Goal: Task Accomplishment & Management: Use online tool/utility

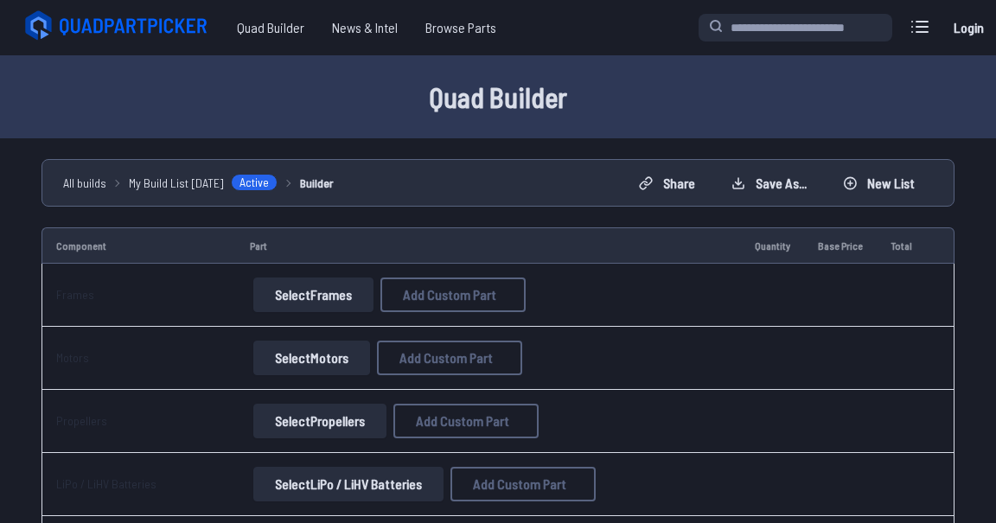
click at [324, 302] on button "Select Frames" at bounding box center [313, 295] width 120 height 35
click at [276, 291] on button "Select Frames" at bounding box center [313, 295] width 120 height 35
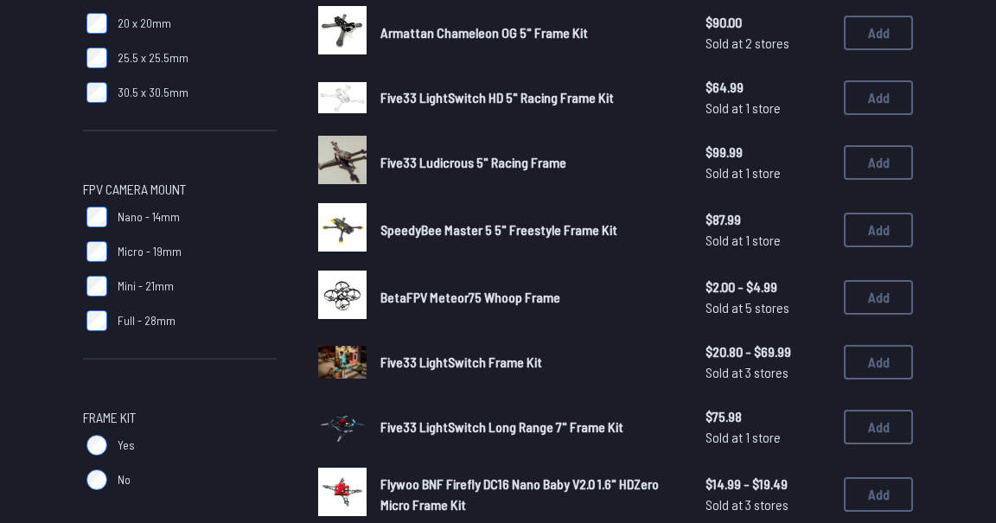
scroll to position [881, 0]
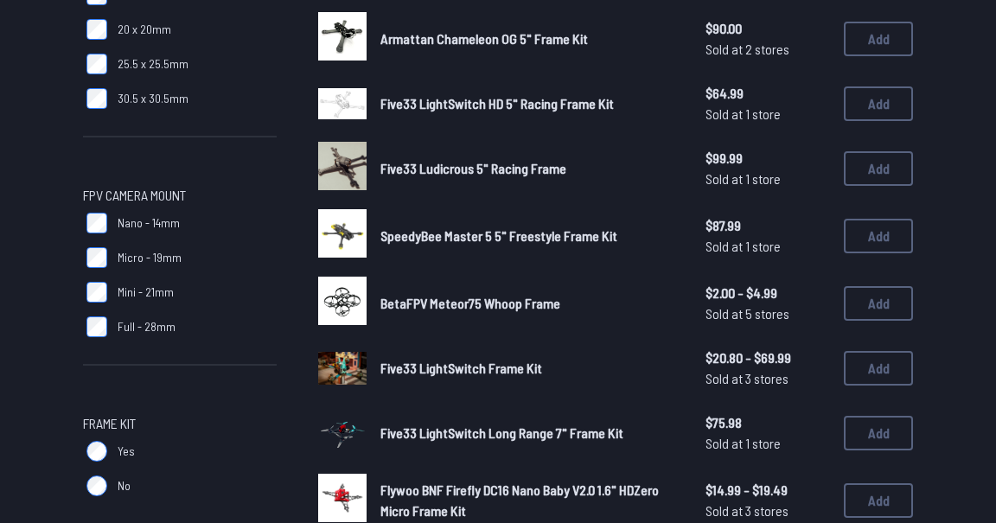
click at [176, 255] on span "Micro - 19mm" at bounding box center [150, 257] width 64 height 17
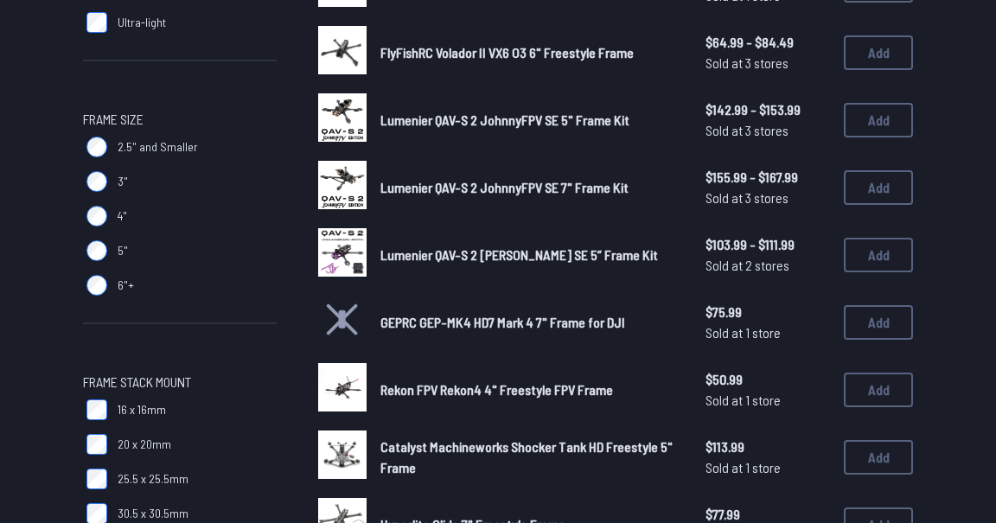
scroll to position [472, 0]
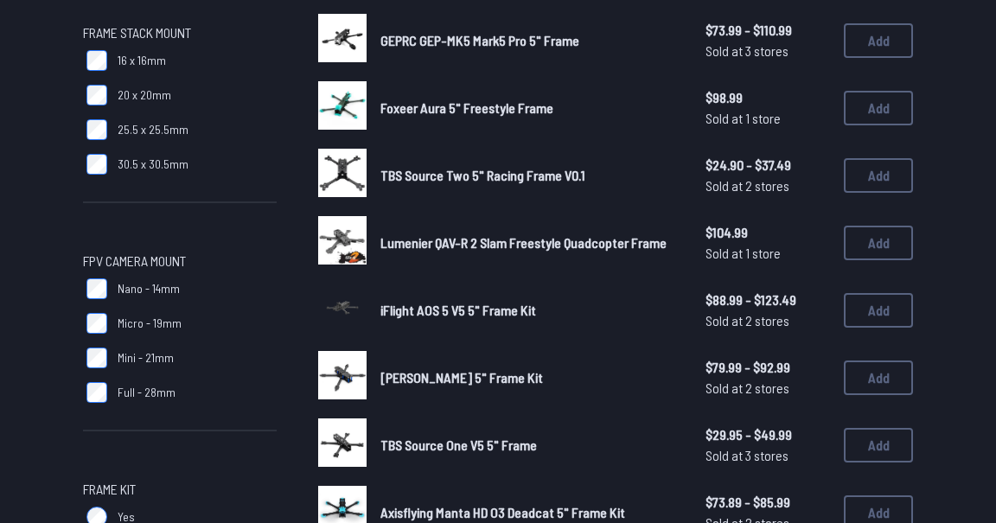
scroll to position [817, 0]
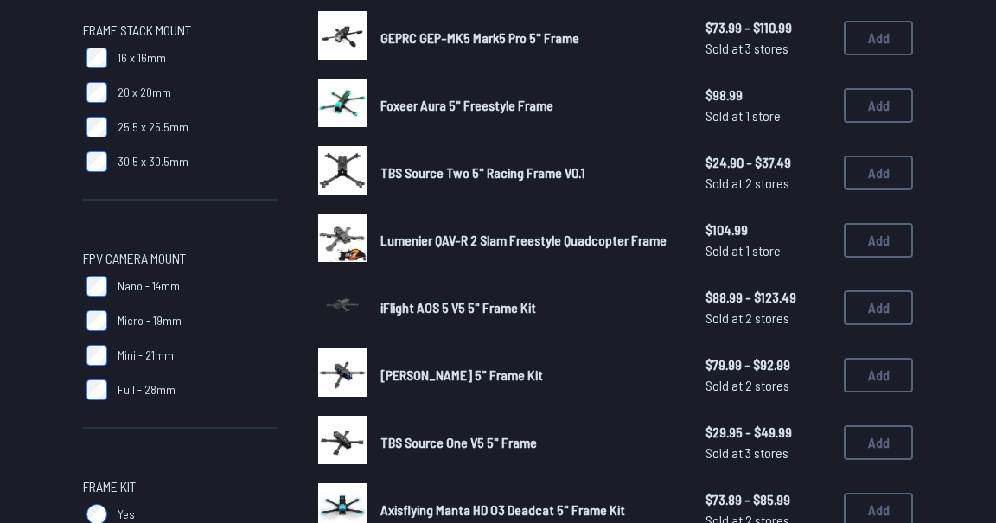
click at [667, 242] on span "Lumenier QAV-R 2 Slam Freestyle Quadcopter Frame" at bounding box center [524, 240] width 286 height 16
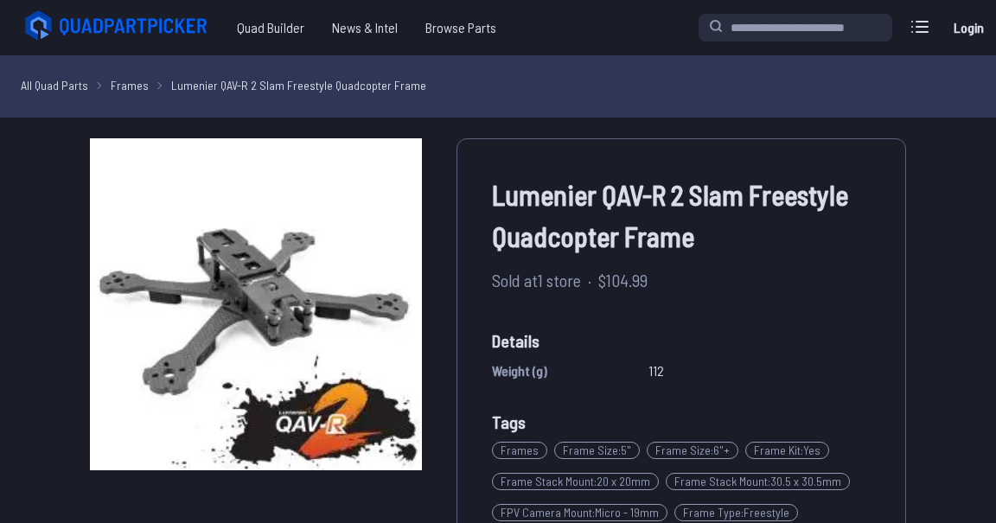
click at [650, 240] on span "Lumenier QAV-R 2 Slam Freestyle Quadcopter Frame" at bounding box center [681, 215] width 379 height 83
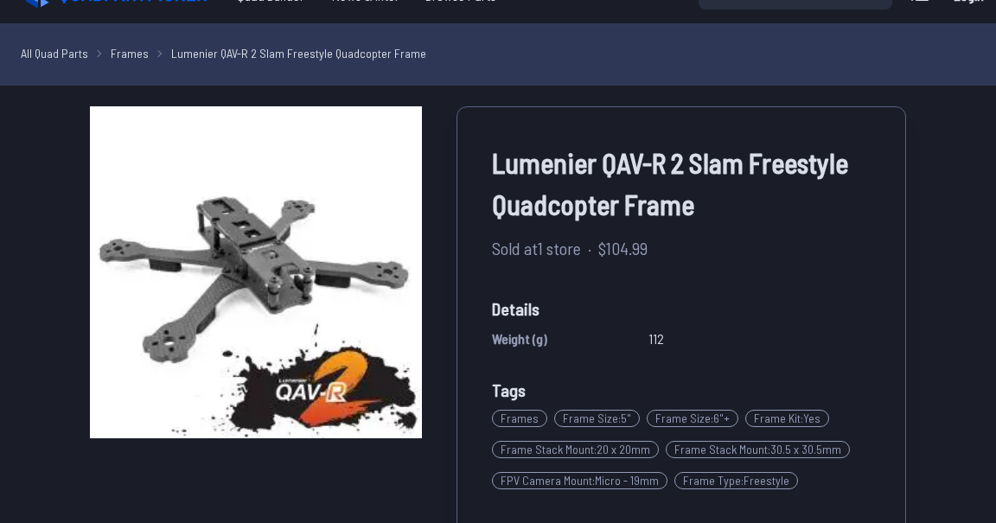
scroll to position [32, 0]
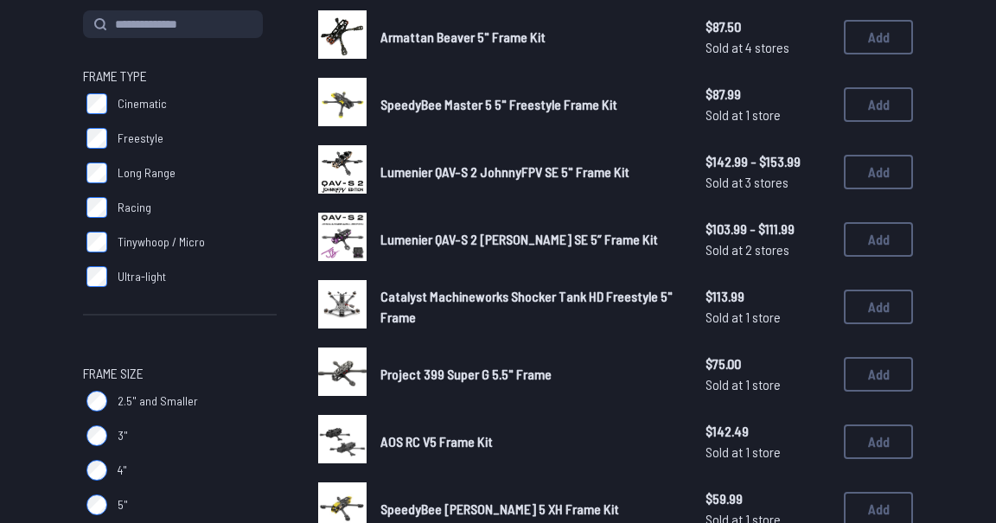
scroll to position [211, 0]
click at [630, 171] on span "Lumenier QAV-S 2 JohnnyFPV SE 5" Frame Kit" at bounding box center [505, 171] width 249 height 16
click at [620, 171] on span "Lumenier QAV-S 2 JohnnyFPV SE 5" Frame Kit" at bounding box center [505, 171] width 249 height 16
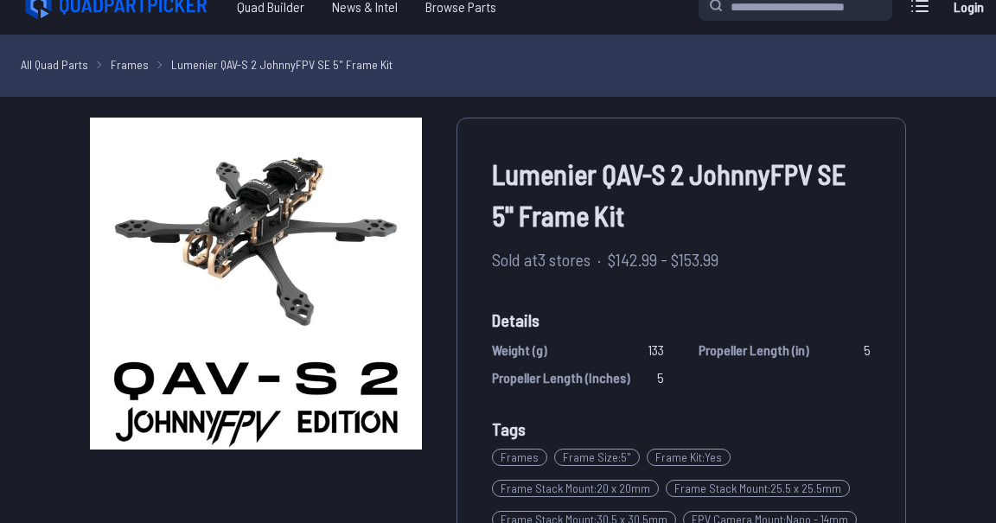
scroll to position [20, 0]
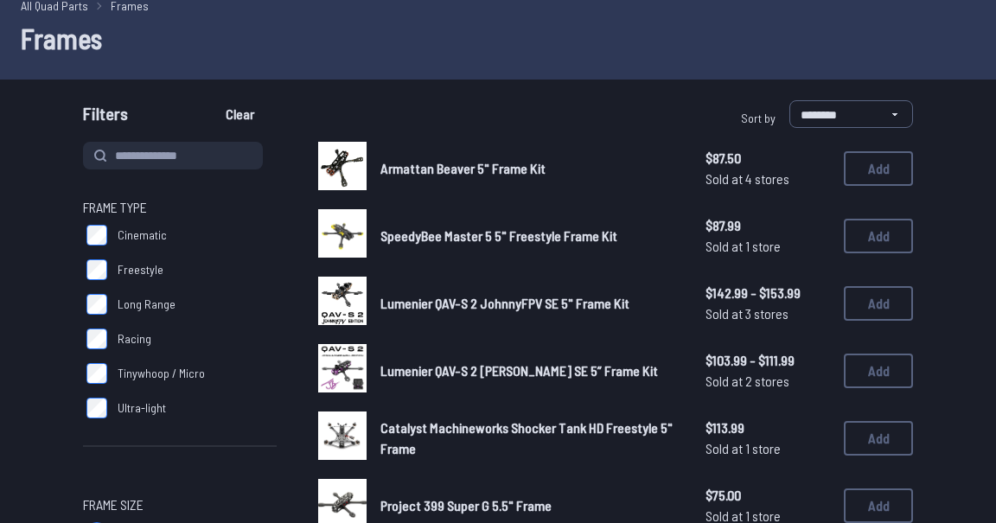
scroll to position [82, 0]
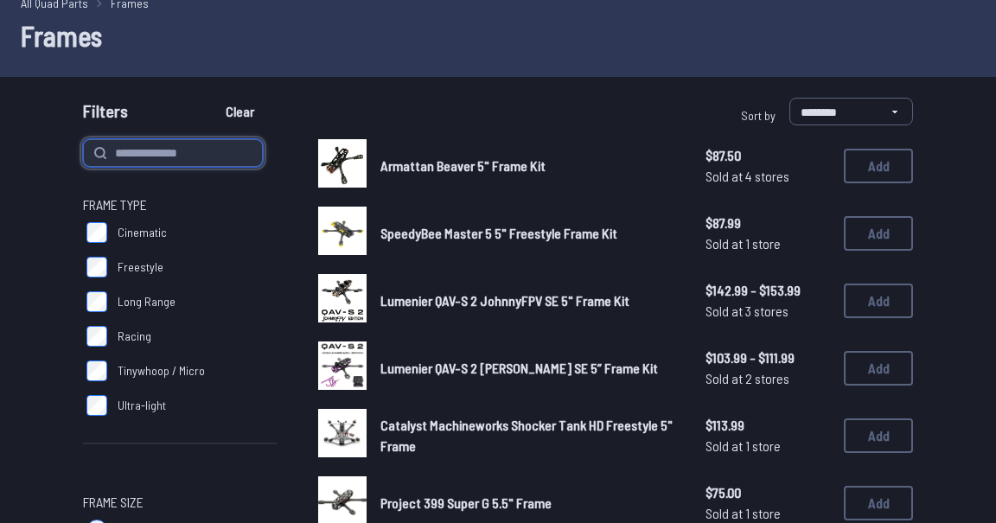
click at [173, 166] on input at bounding box center [173, 153] width 180 height 28
type input "********"
click at [211, 98] on button "Clear" at bounding box center [240, 112] width 58 height 28
type input "********"
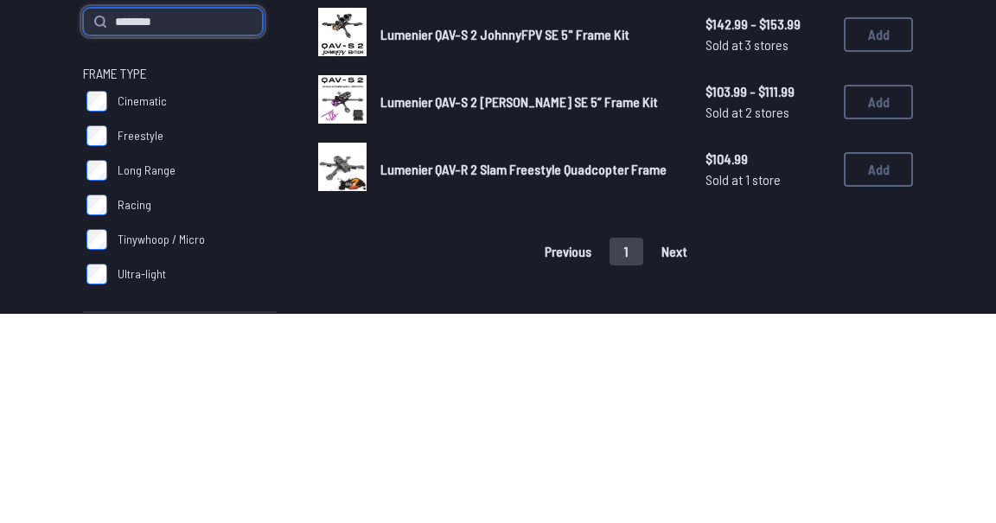
scroll to position [5, 0]
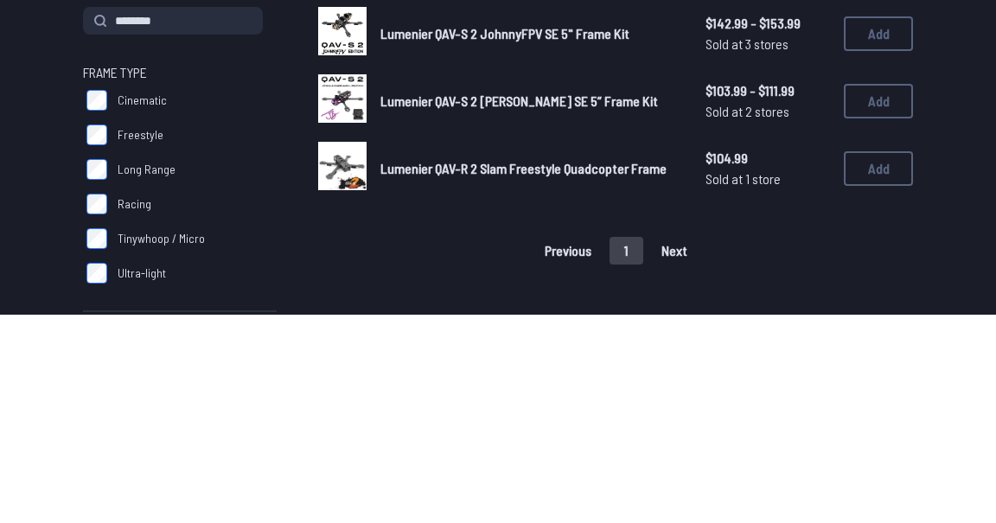
click at [667, 379] on span "Lumenier QAV-R 2 Slam Freestyle Quadcopter Frame" at bounding box center [524, 377] width 286 height 16
click at [618, 369] on span "Lumenier QAV-R 2 Slam Freestyle Quadcopter Frame" at bounding box center [524, 377] width 286 height 16
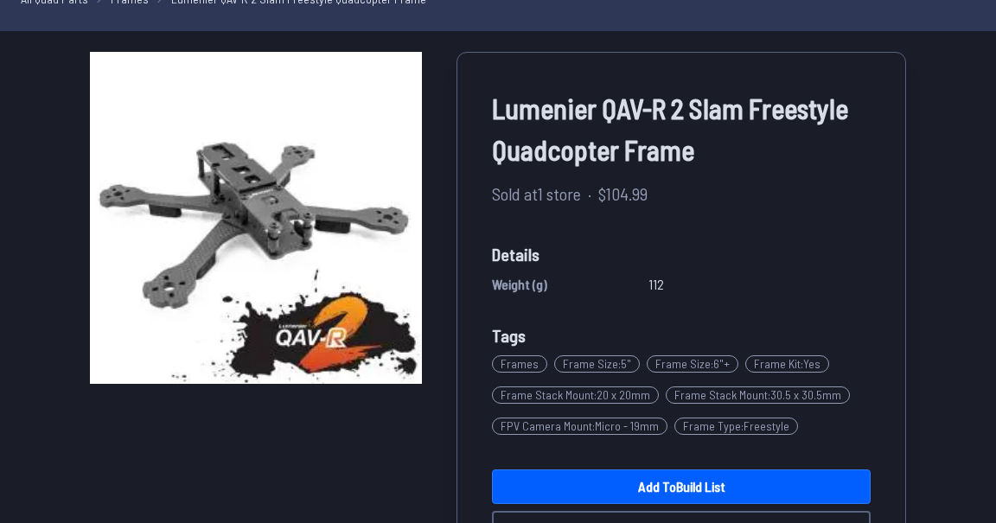
scroll to position [86, 0]
click at [777, 476] on link "Add to Build List" at bounding box center [681, 487] width 379 height 35
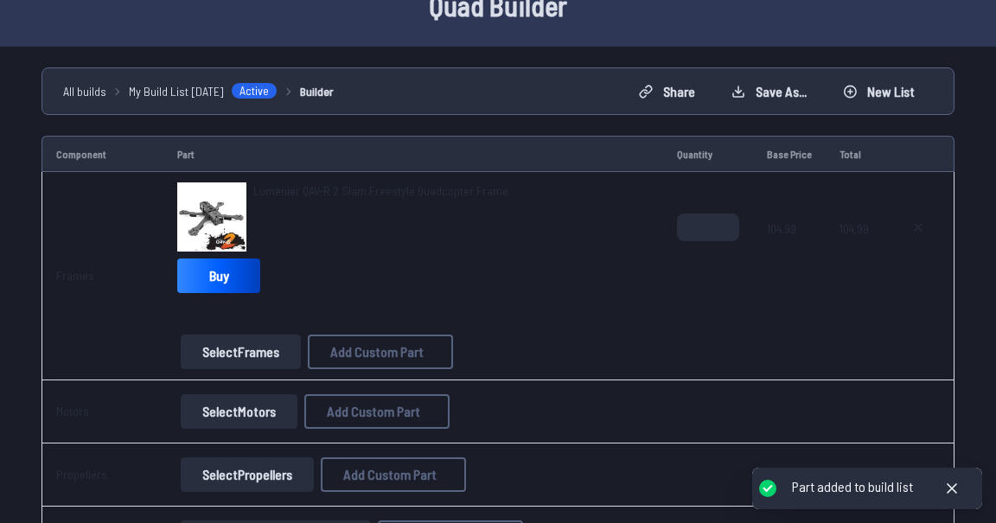
scroll to position [106, 0]
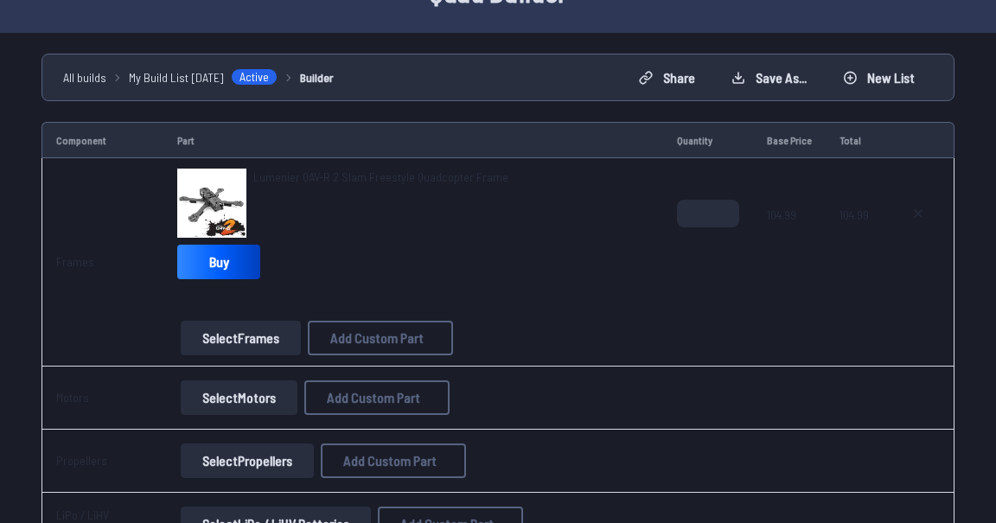
click at [276, 388] on button "Select Motors" at bounding box center [239, 398] width 117 height 35
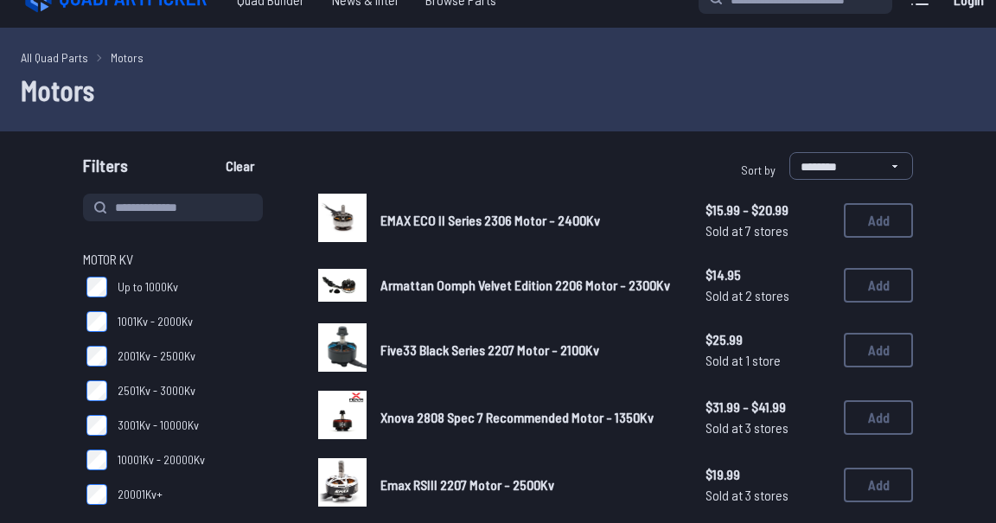
scroll to position [30, 0]
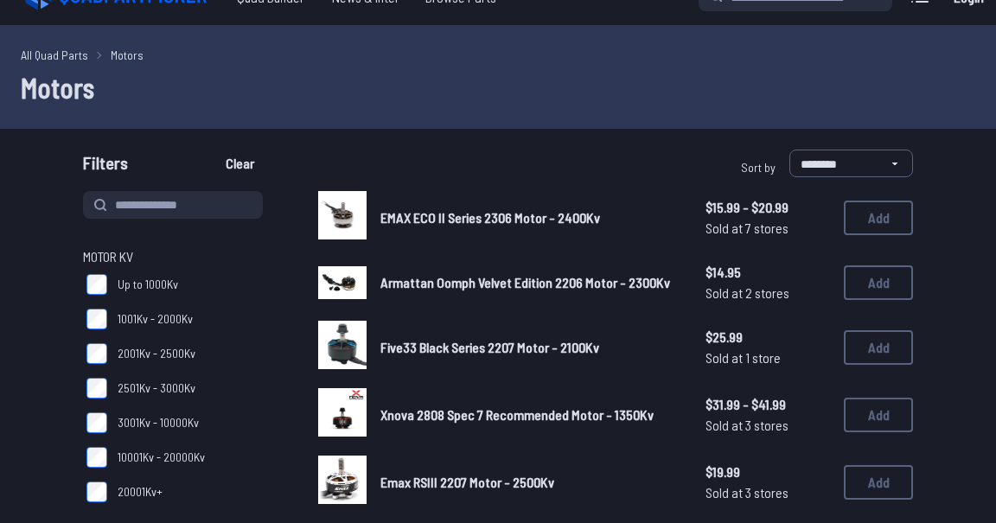
click at [797, 457] on div "Emax RSIII 2207 Motor - 2500Kv $19.99 Sold at 3 stores $19.99 Sold at 3 stores …" at bounding box center [615, 483] width 595 height 54
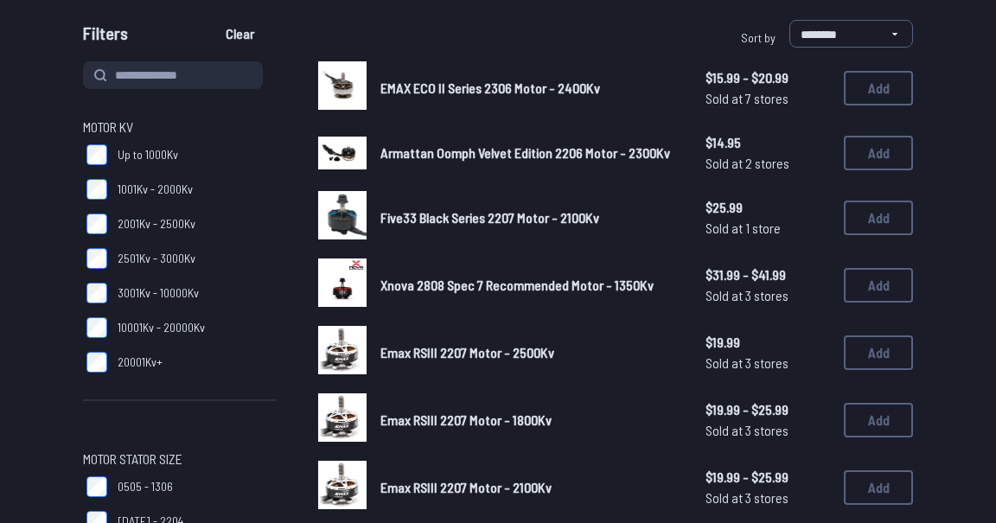
scroll to position [0, 0]
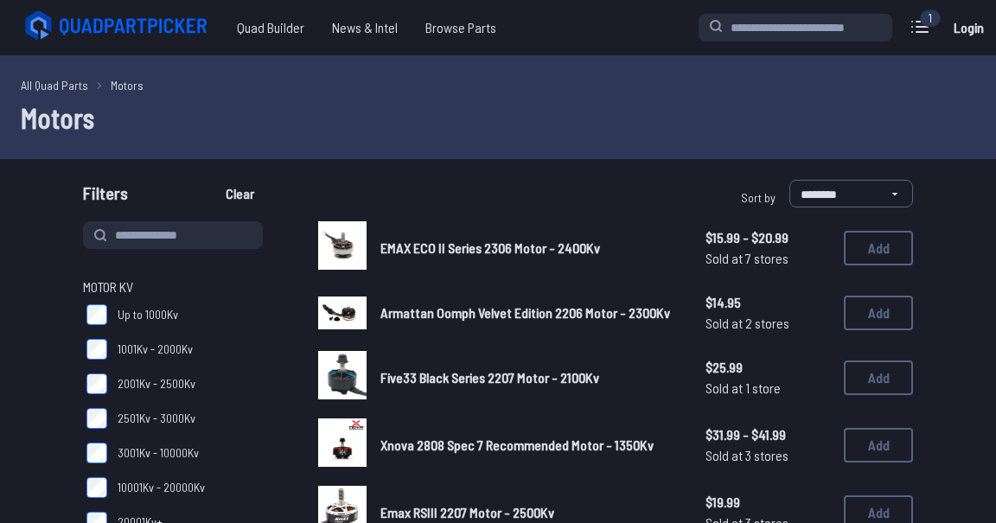
click at [180, 383] on span "2001Kv - 2500Kv" at bounding box center [157, 383] width 78 height 17
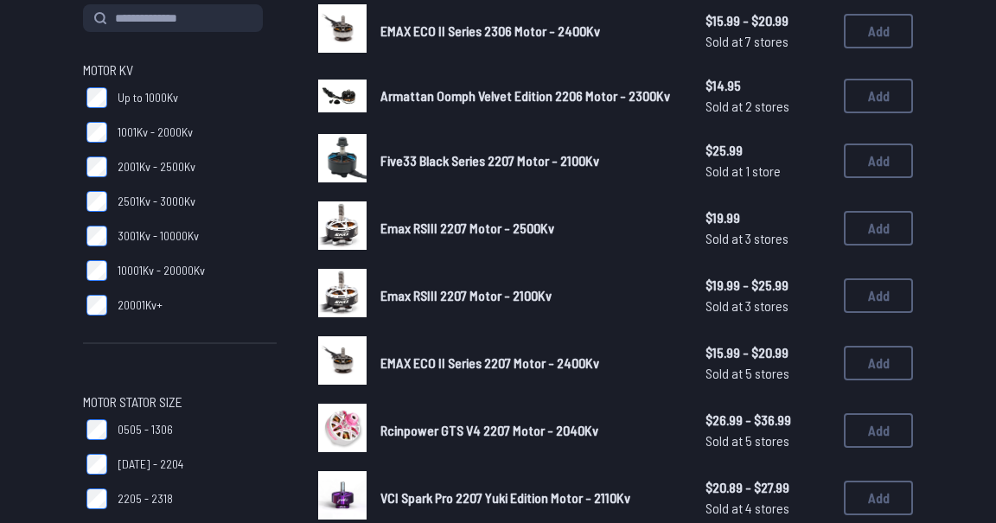
scroll to position [211, 0]
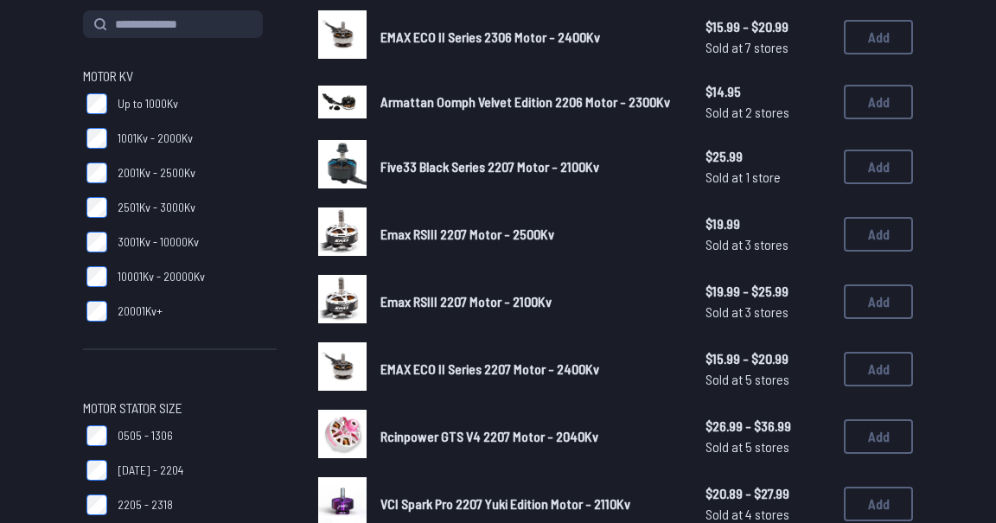
click at [887, 295] on button "Add" at bounding box center [878, 302] width 69 height 35
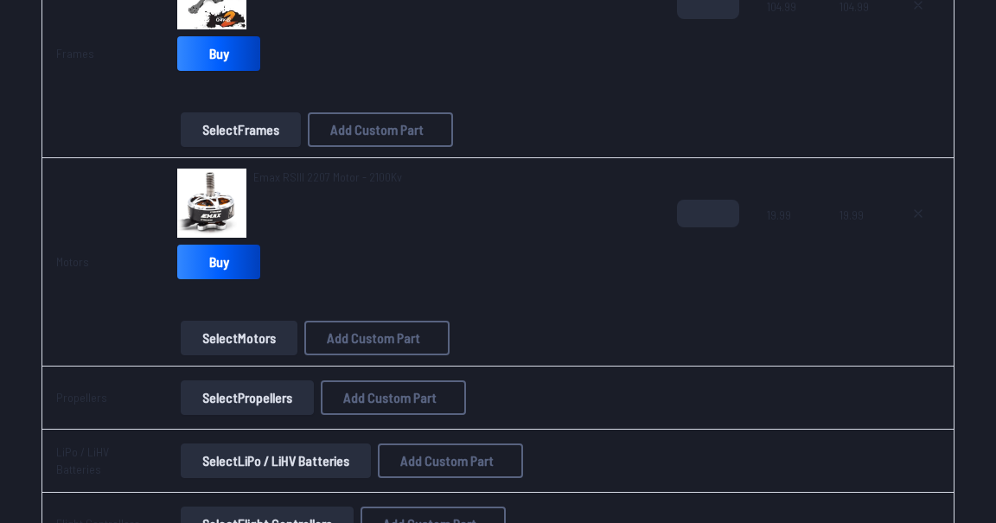
scroll to position [317, 0]
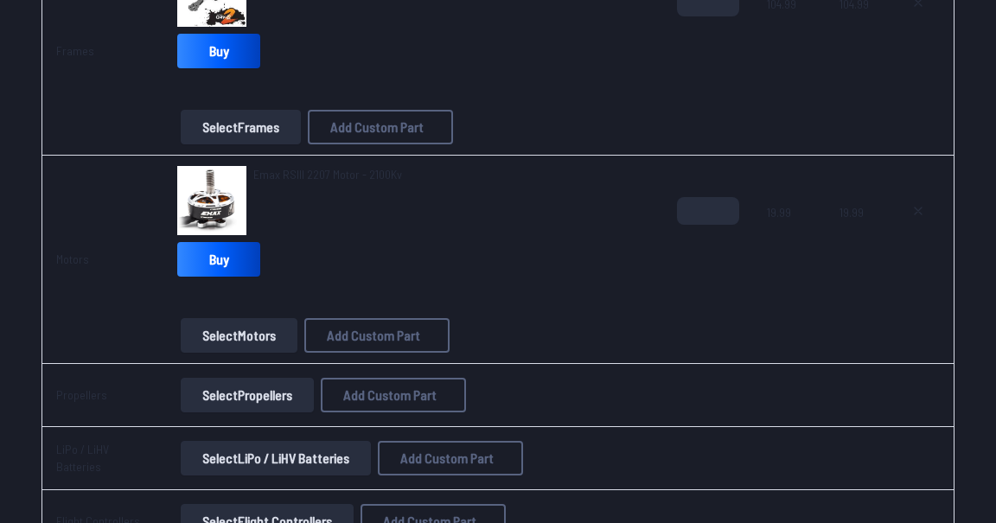
click at [229, 390] on button "Select Propellers" at bounding box center [247, 395] width 133 height 35
click at [264, 400] on button "Select Propellers" at bounding box center [247, 395] width 133 height 35
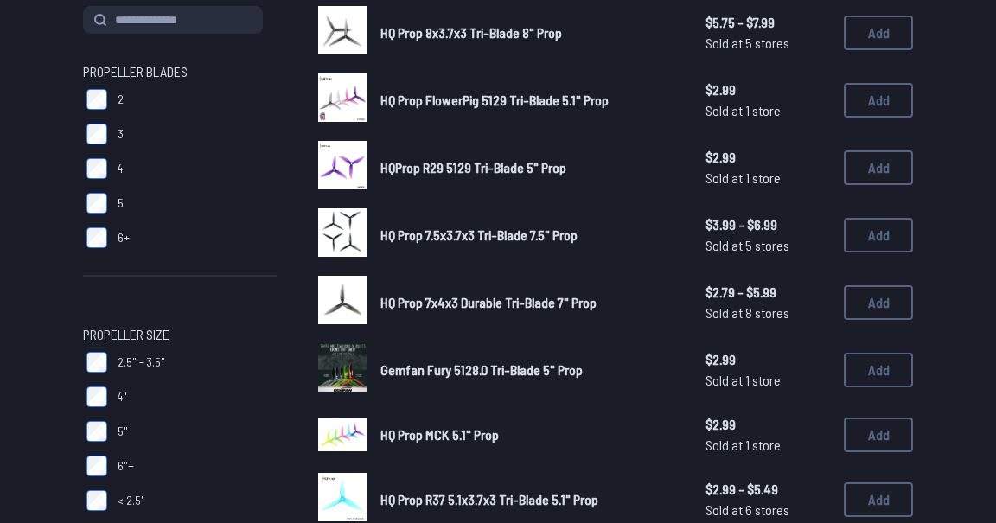
scroll to position [215, 0]
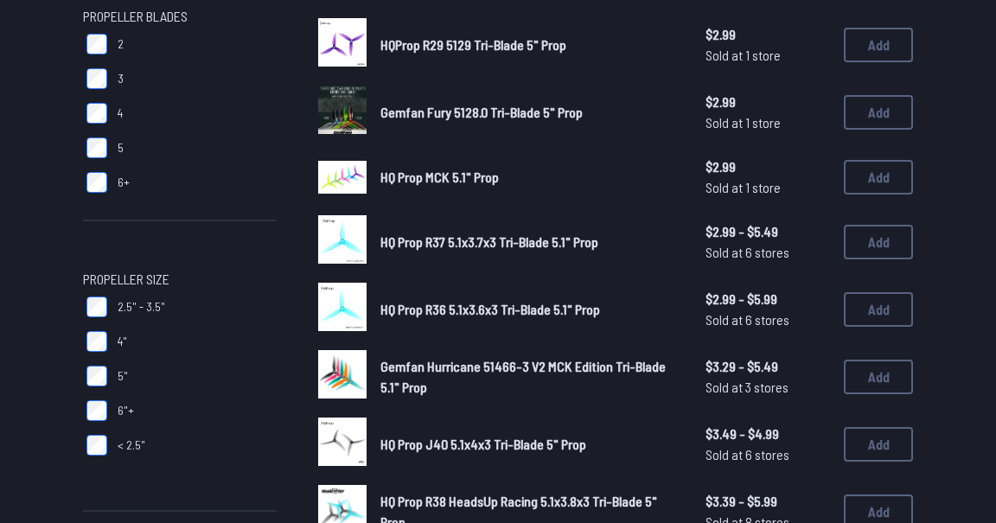
scroll to position [273, 0]
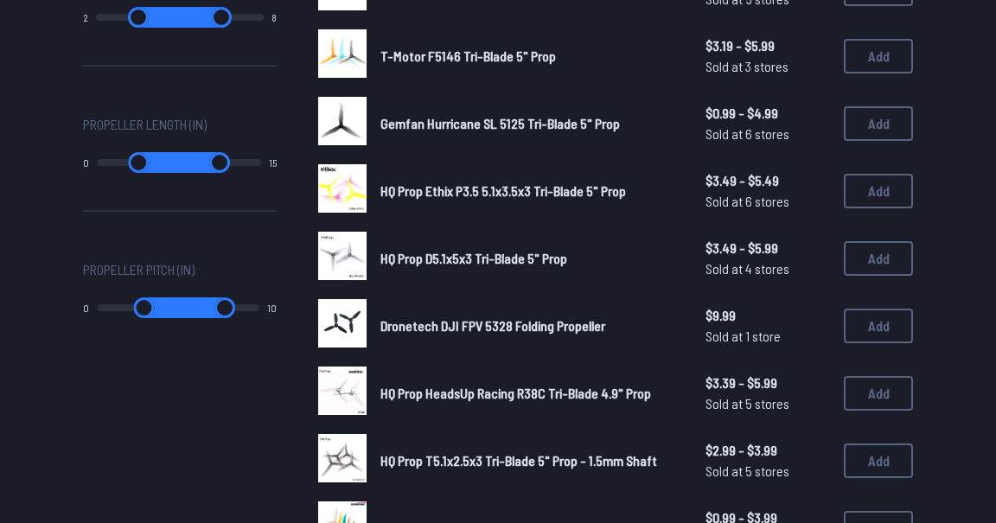
scroll to position [877, 0]
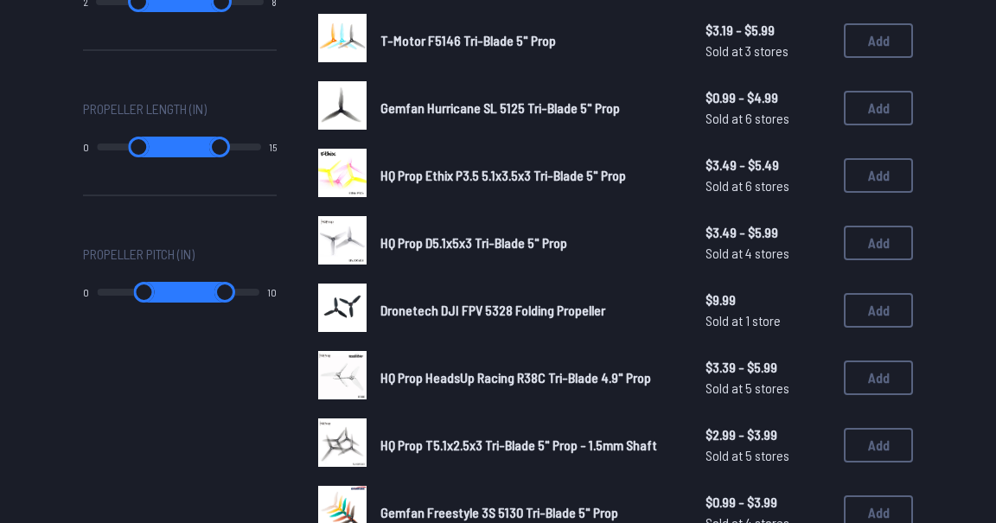
click at [967, 388] on div "Propeller Blades 2 3 4 5 6+ Propeller Size 2.5" - 3.5" 4" 5" 6"+ < 2.5" Propell…" at bounding box center [498, 44] width 996 height 1400
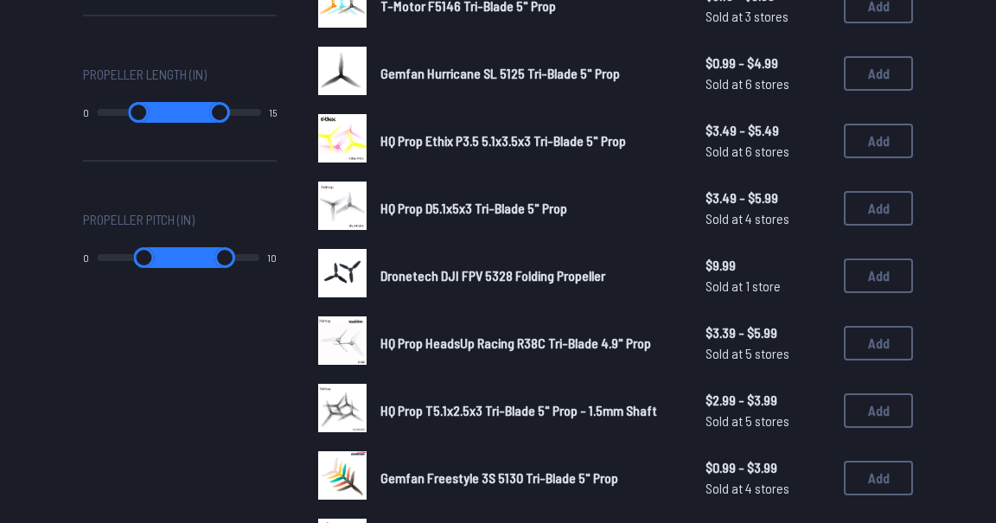
scroll to position [922, 0]
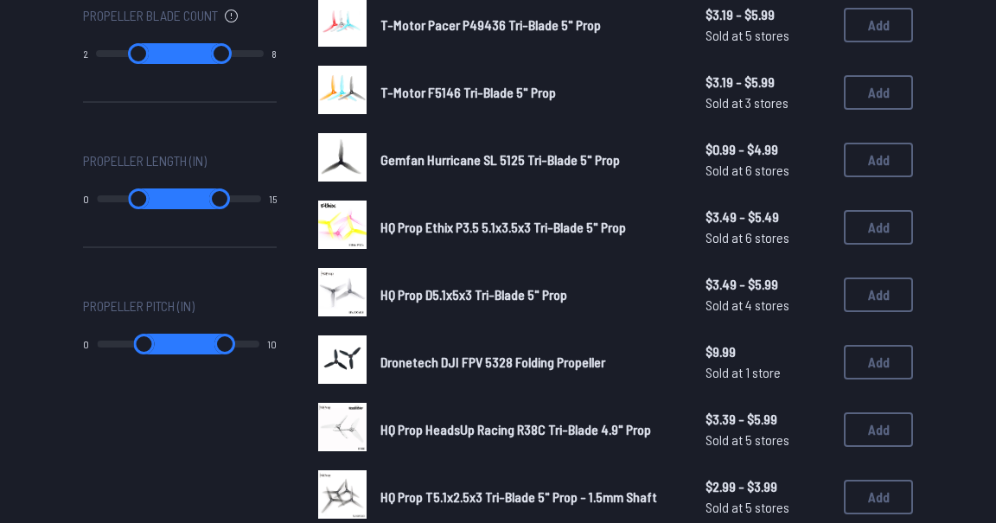
scroll to position [824, 0]
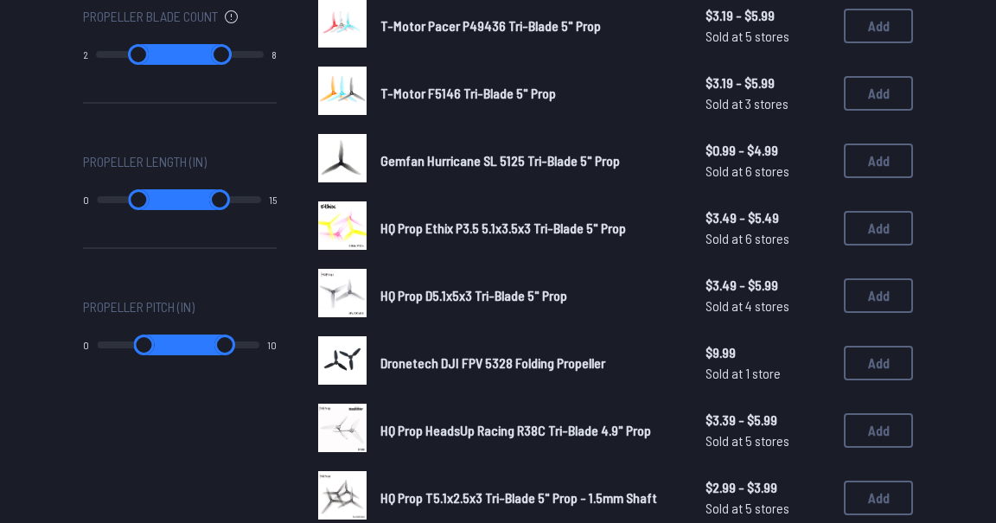
click at [858, 481] on button "Add" at bounding box center [878, 498] width 69 height 35
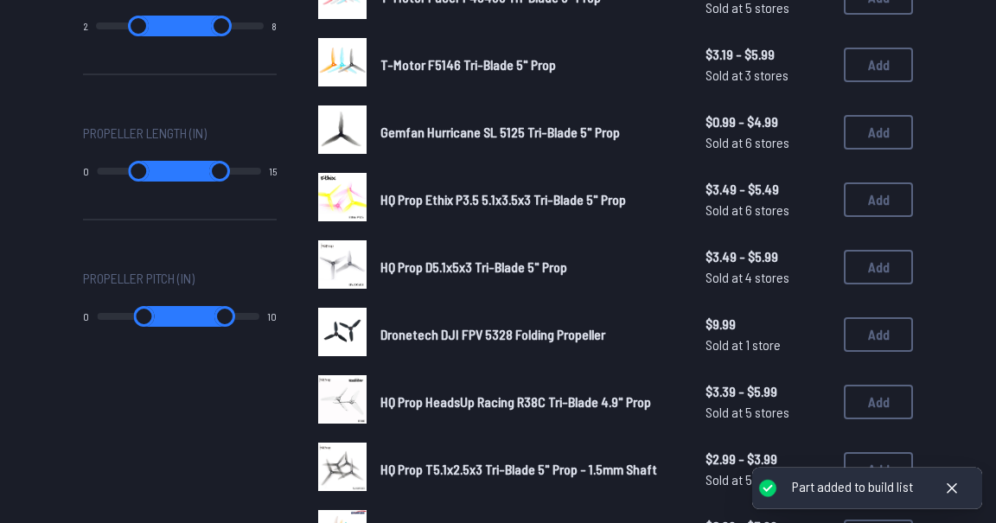
scroll to position [855, 0]
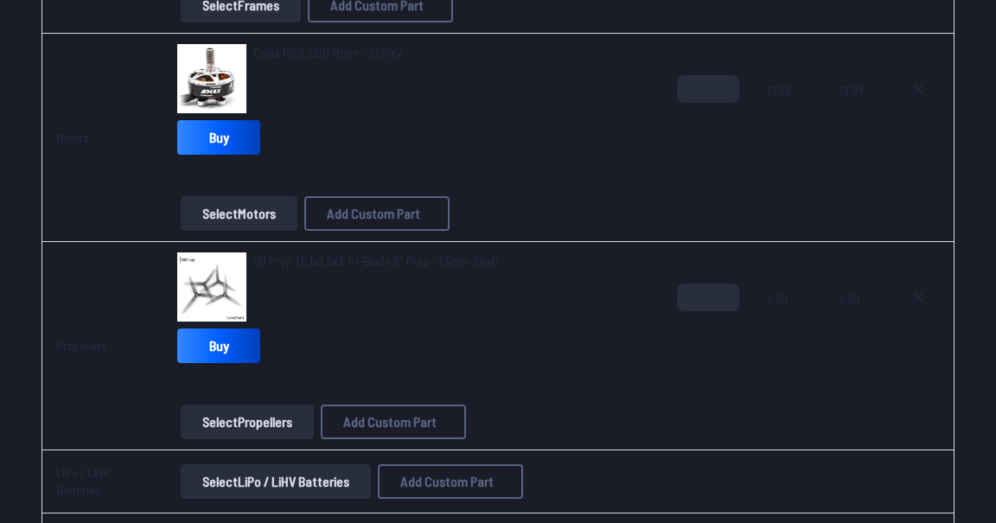
scroll to position [440, 0]
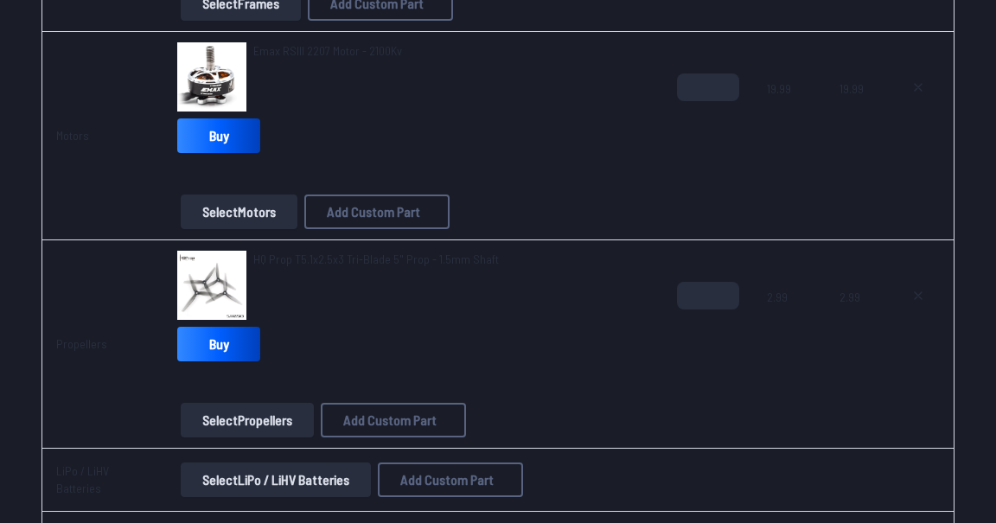
click at [325, 477] on button "Select LiPo / LiHV Batteries" at bounding box center [276, 480] width 190 height 35
click at [325, 469] on button "Select LiPo / LiHV Batteries" at bounding box center [276, 480] width 190 height 35
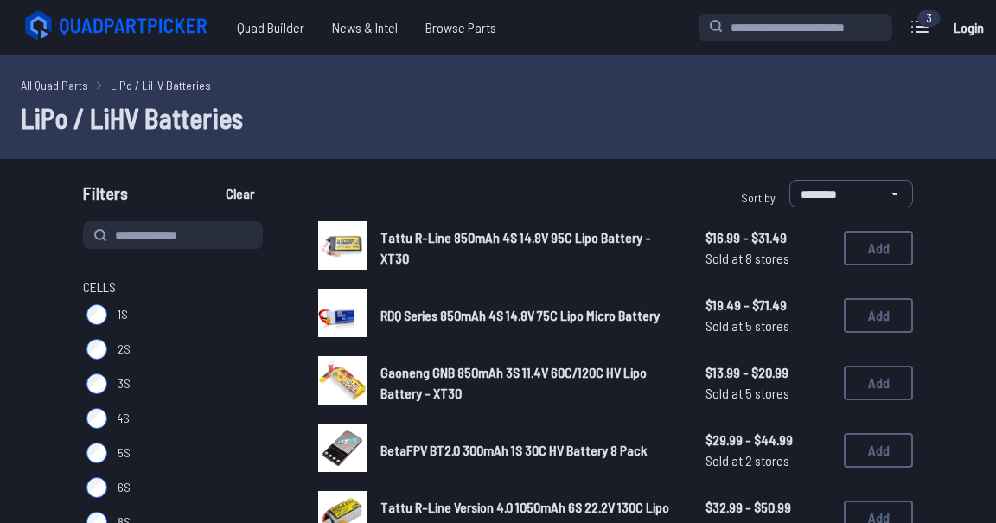
click at [119, 455] on span "5S" at bounding box center [124, 453] width 13 height 17
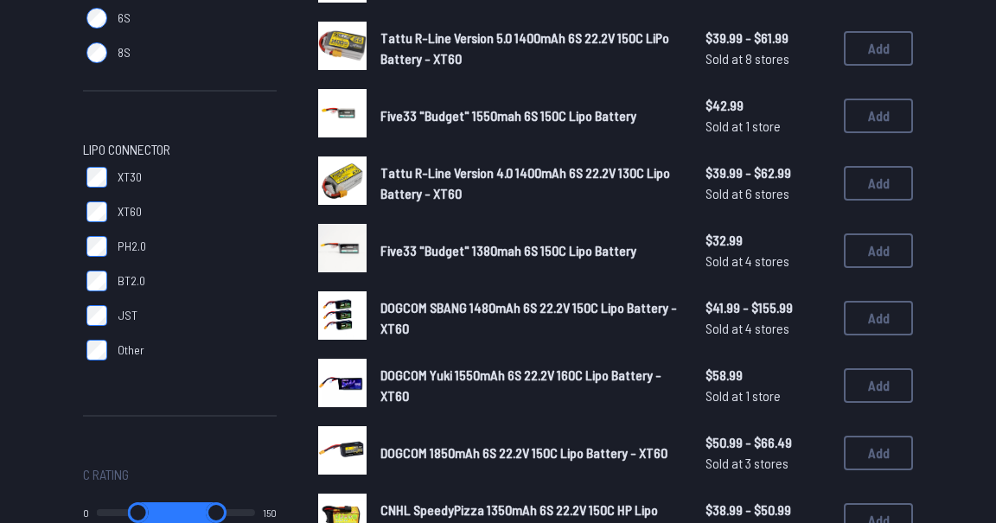
scroll to position [471, 0]
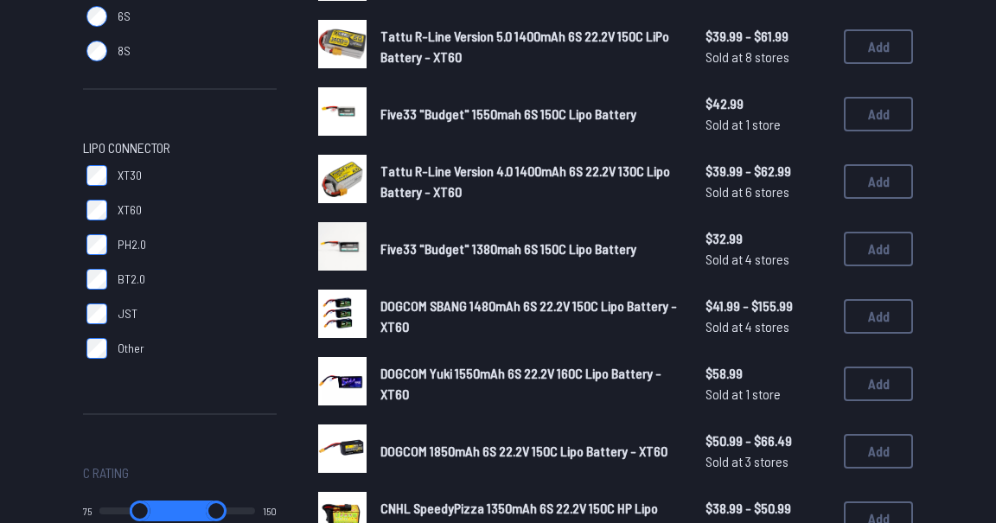
type input "**"
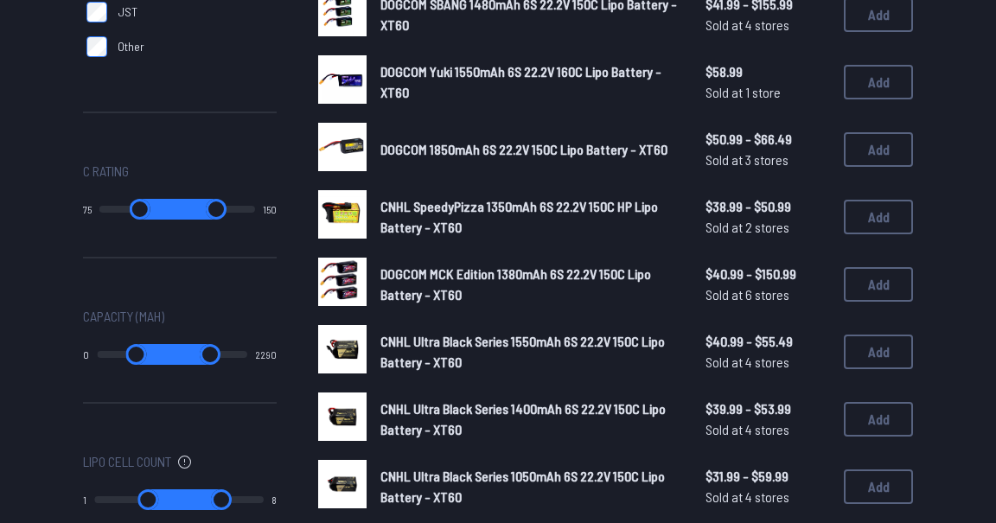
scroll to position [774, 0]
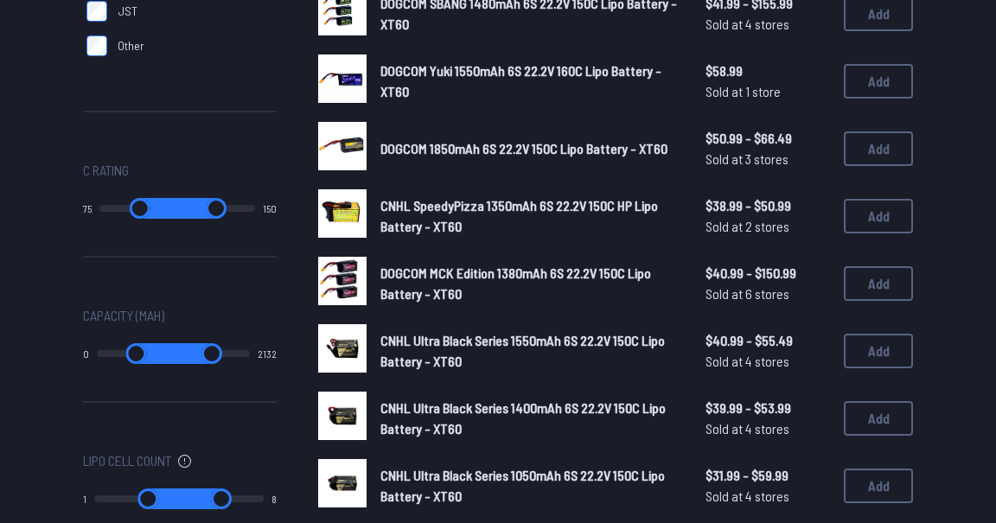
type input "****"
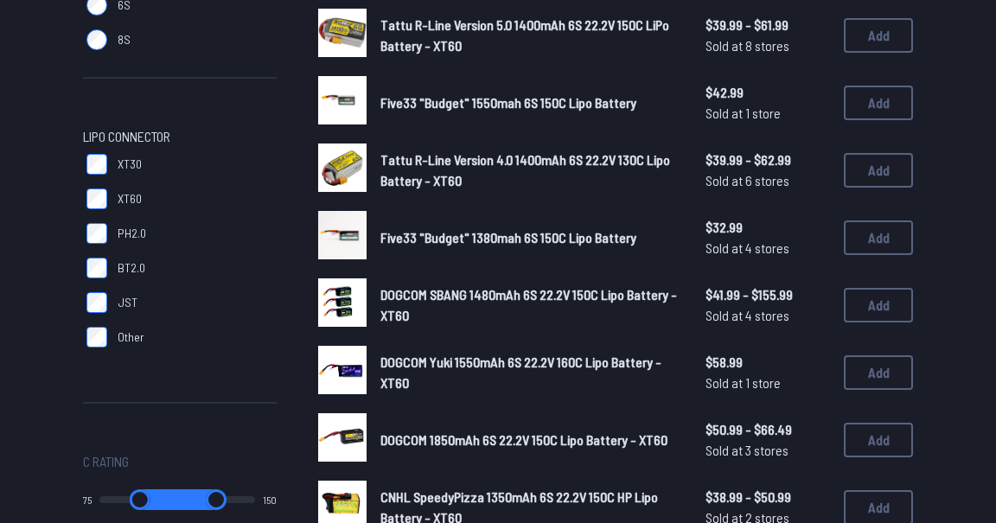
scroll to position [478, 0]
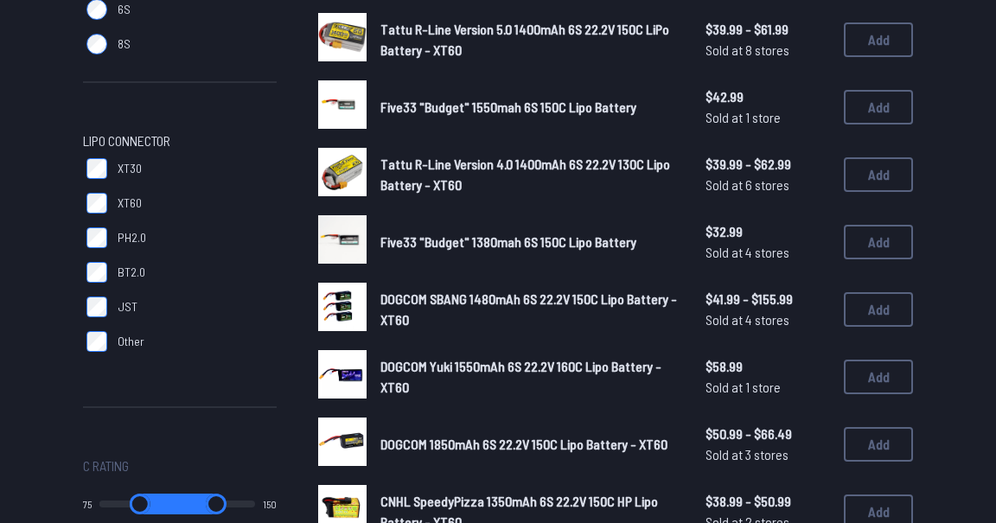
click at [875, 243] on button "Add" at bounding box center [878, 242] width 69 height 35
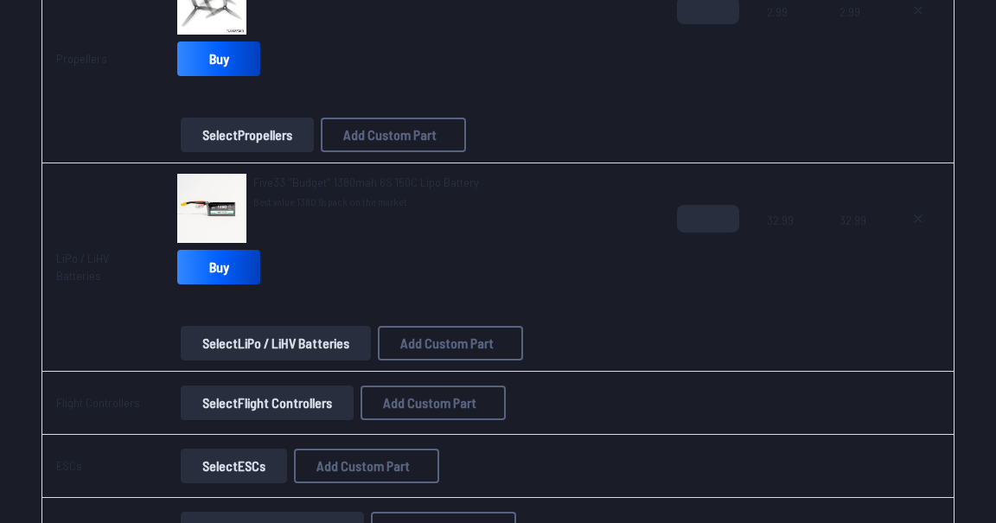
scroll to position [727, 0]
click at [324, 395] on button "Select Flight Controllers" at bounding box center [267, 402] width 173 height 35
click at [325, 395] on button "Select Flight Controllers" at bounding box center [267, 402] width 173 height 35
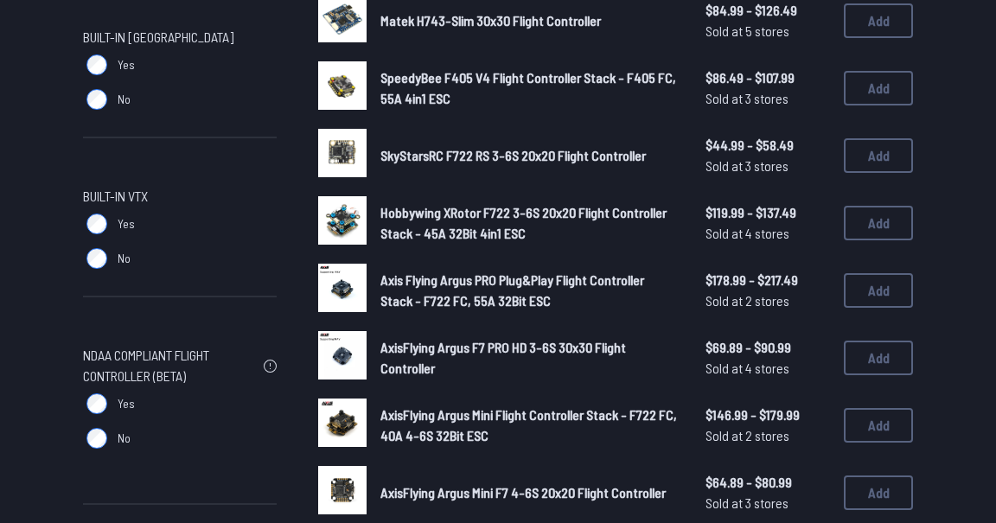
scroll to position [972, 0]
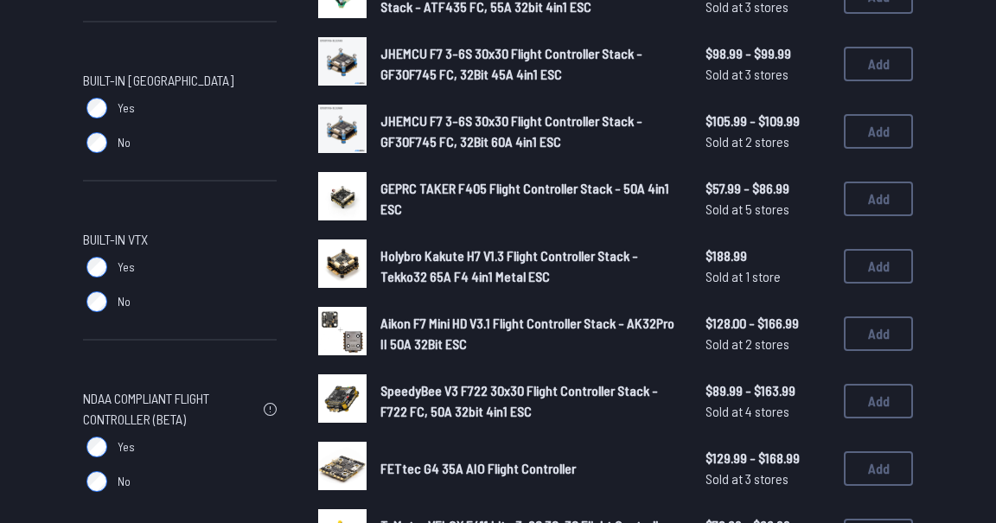
scroll to position [958, 0]
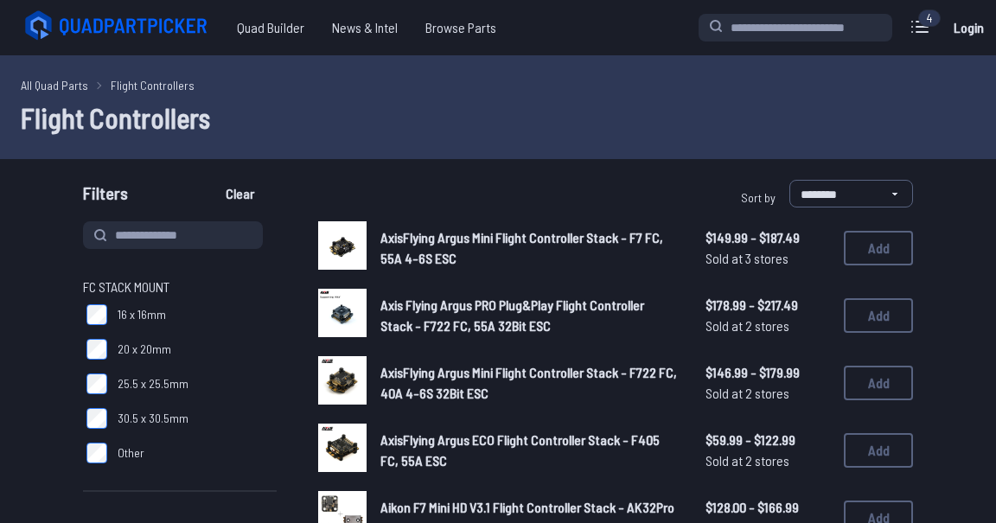
click at [120, 457] on span "Other" at bounding box center [131, 453] width 27 height 17
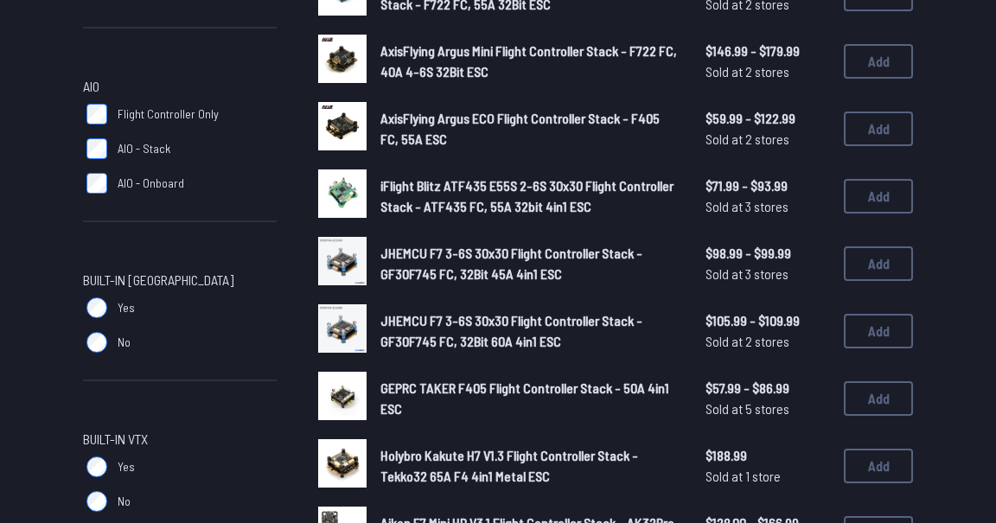
scroll to position [478, 0]
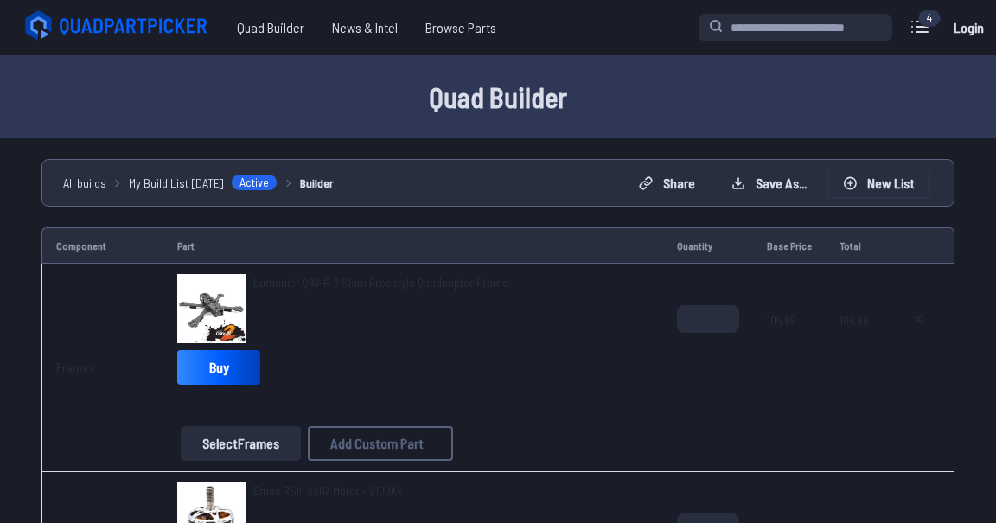
click at [897, 190] on button "New List" at bounding box center [879, 184] width 101 height 28
click at [660, 340] on button "Start new build" at bounding box center [631, 336] width 102 height 25
click at [922, 322] on icon at bounding box center [918, 319] width 7 height 7
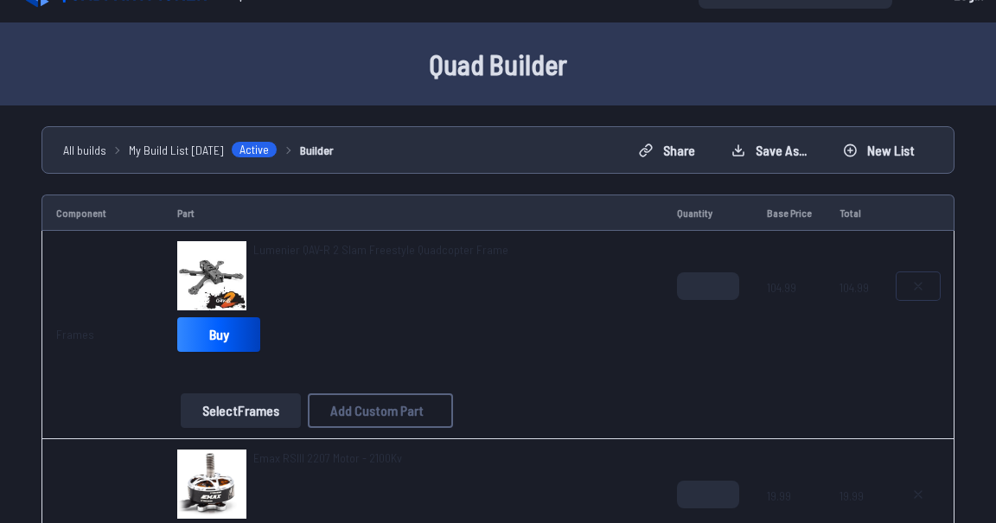
type textarea "**********"
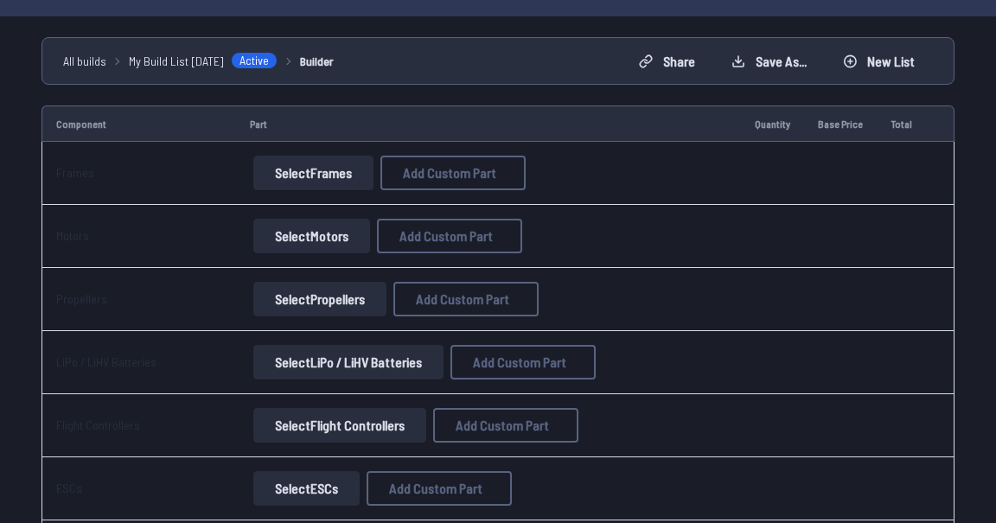
scroll to position [121, 0]
click at [281, 164] on button "Select Frames" at bounding box center [313, 174] width 120 height 35
click at [279, 181] on button "Select Frames" at bounding box center [313, 174] width 120 height 35
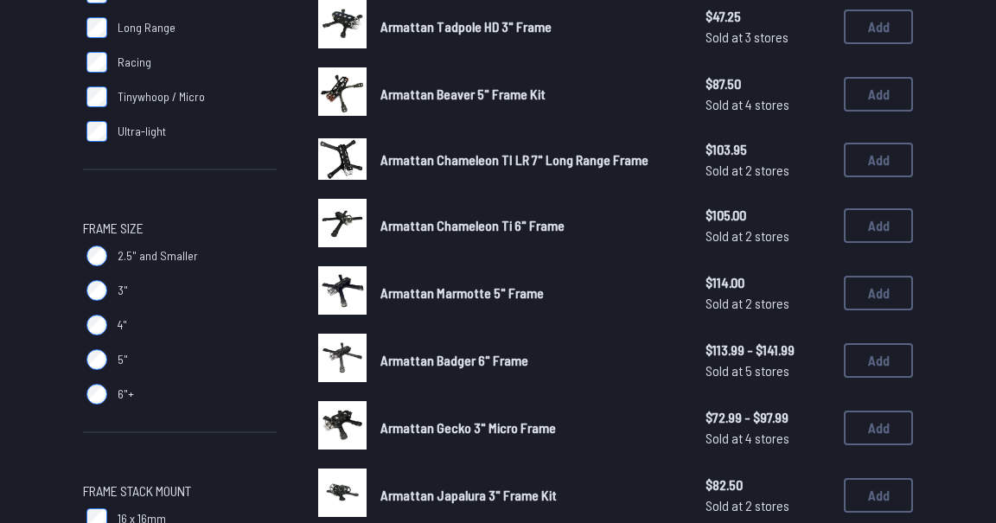
scroll to position [389, 0]
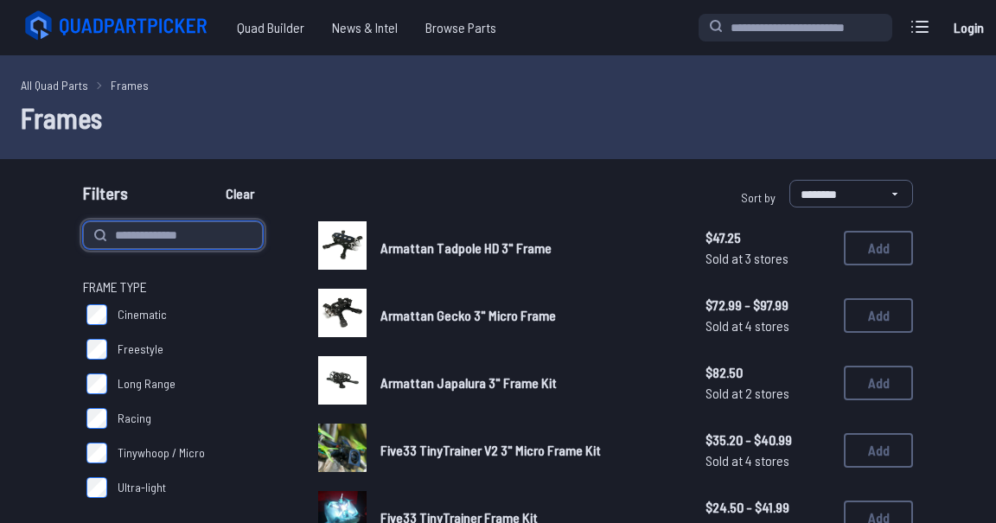
click at [133, 246] on input at bounding box center [173, 235] width 180 height 28
type input "*********"
click at [211, 180] on button "Clear" at bounding box center [240, 194] width 58 height 28
type input "*********"
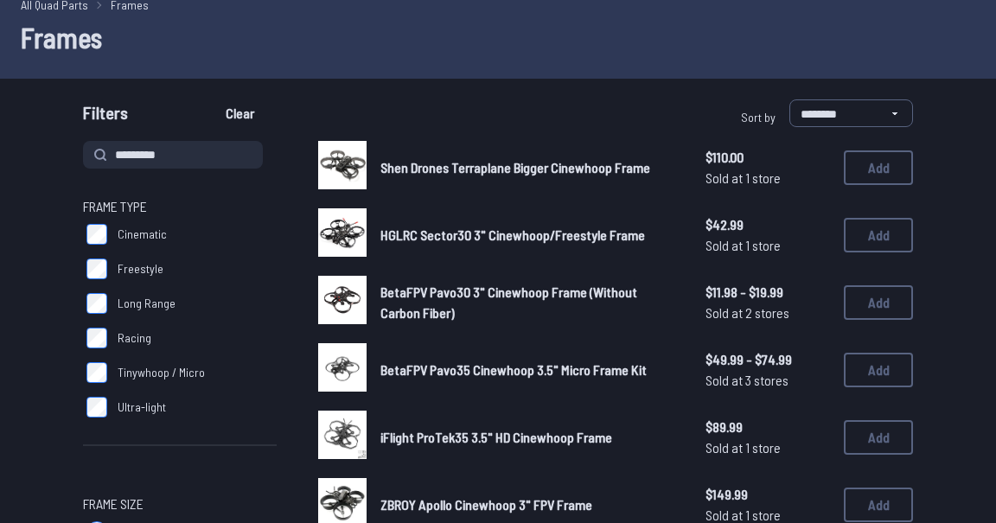
scroll to position [80, 0]
click at [627, 227] on span "HGLRC Sector30 3" Cinewhoop/Freestyle Frame" at bounding box center [513, 235] width 265 height 16
click at [585, 232] on span "HGLRC Sector30 3" Cinewhoop/Freestyle Frame" at bounding box center [513, 235] width 265 height 16
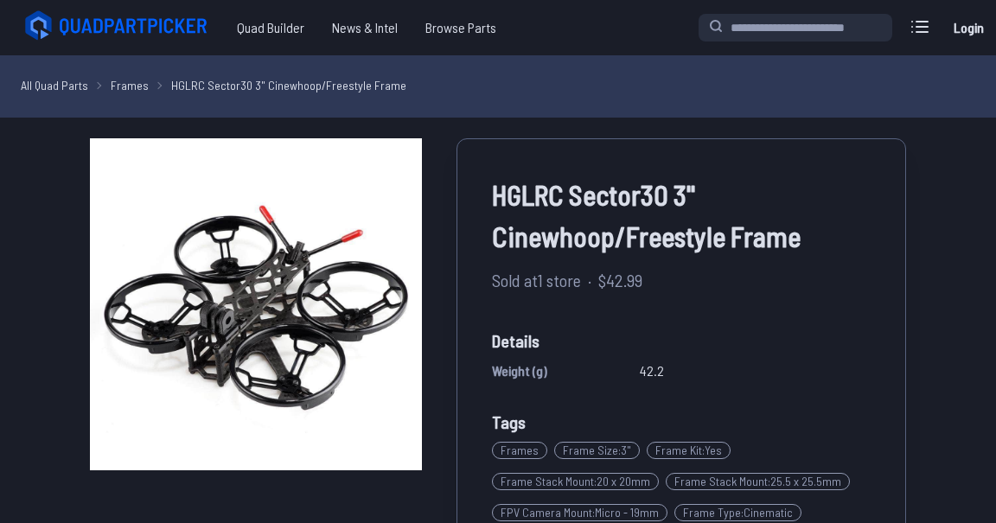
click at [321, 490] on div "HGLRC Sector30 3" Cinewhoop/Freestyle Frame Sold at 1 store · $42.99 Details We…" at bounding box center [498, 402] width 817 height 529
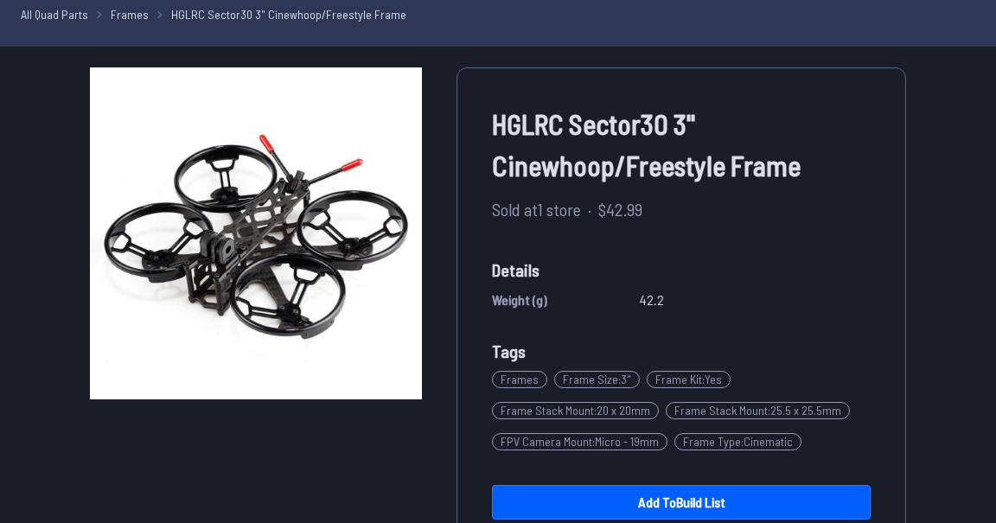
scroll to position [75, 0]
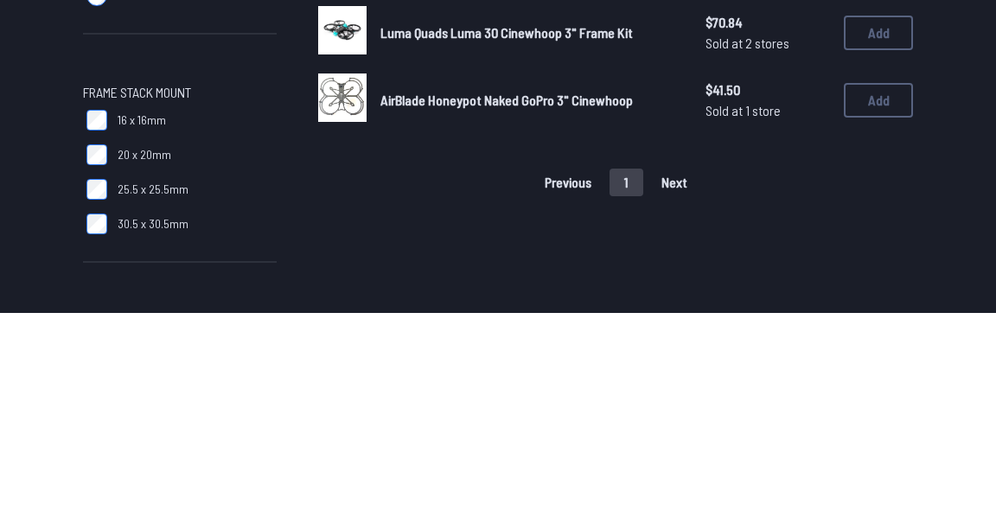
scroll to position [547, 0]
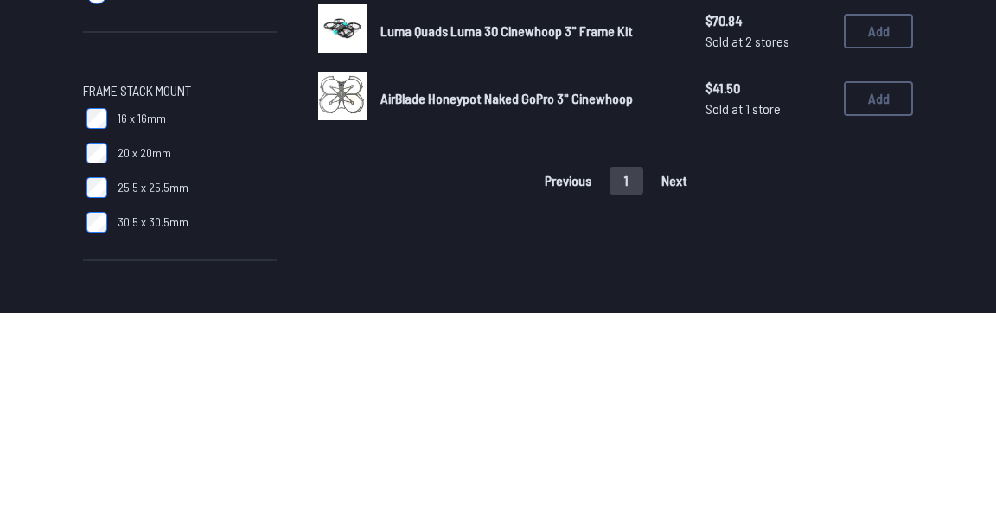
click at [625, 405] on button "1" at bounding box center [627, 391] width 34 height 28
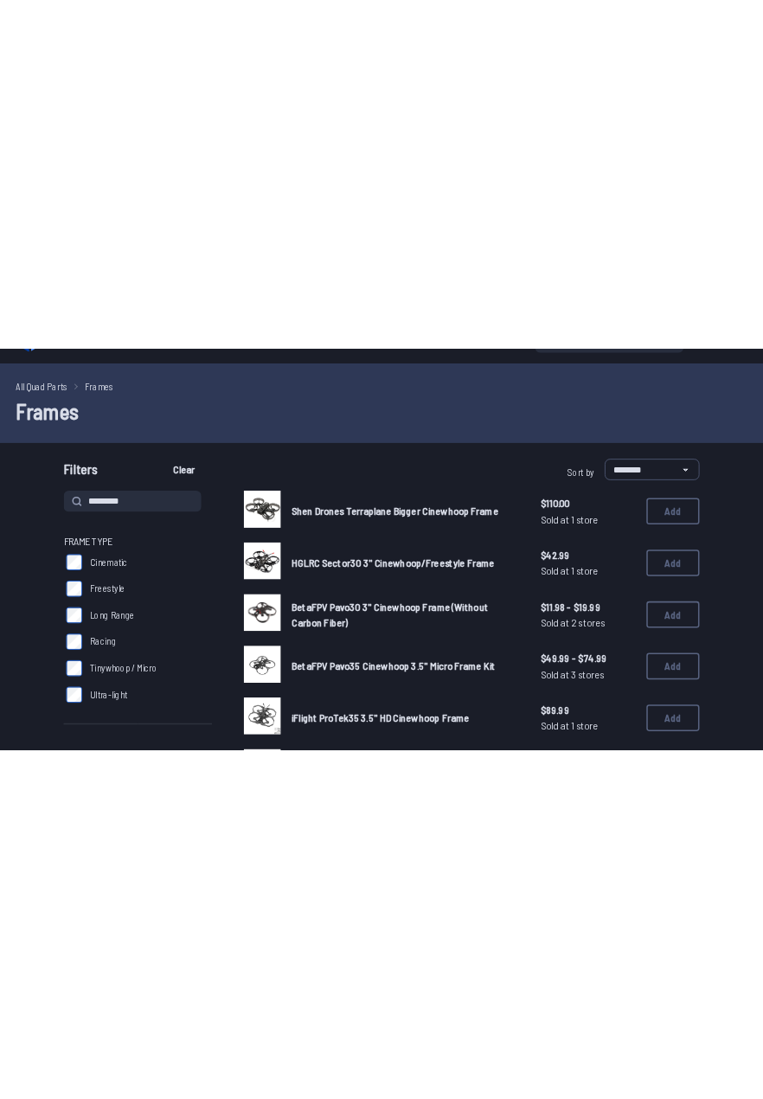
scroll to position [35, 0]
